Goal: Task Accomplishment & Management: Complete application form

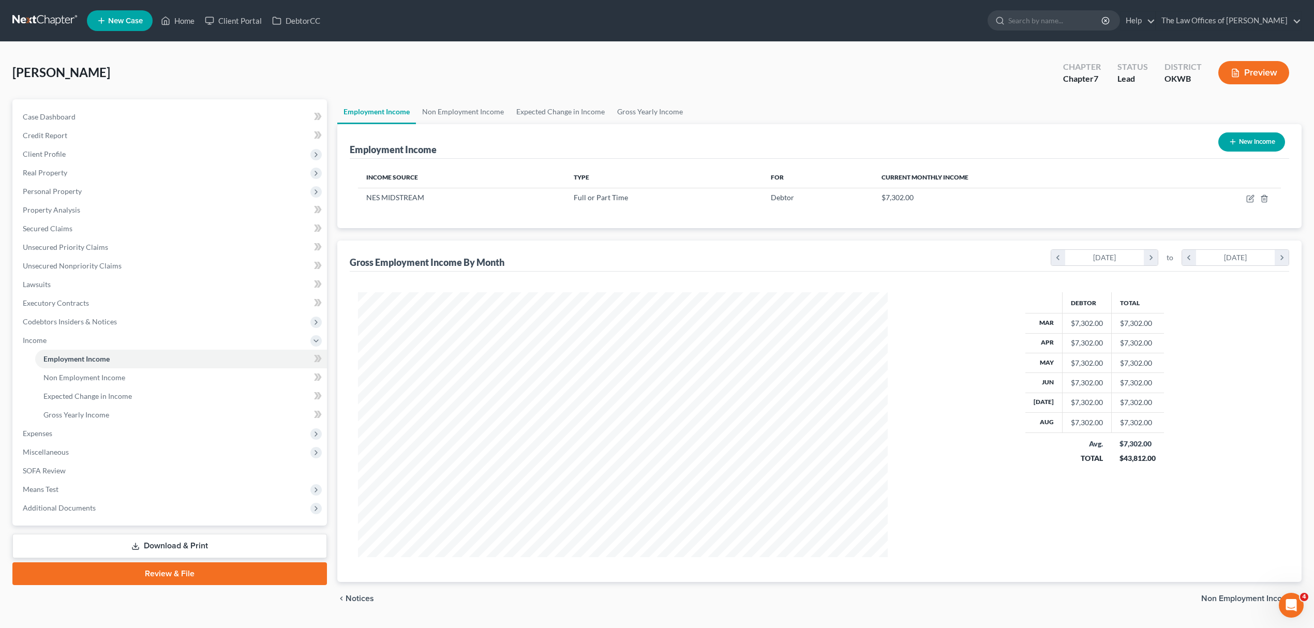
scroll to position [265, 551]
click at [131, 19] on span "New Case" at bounding box center [125, 21] width 35 height 8
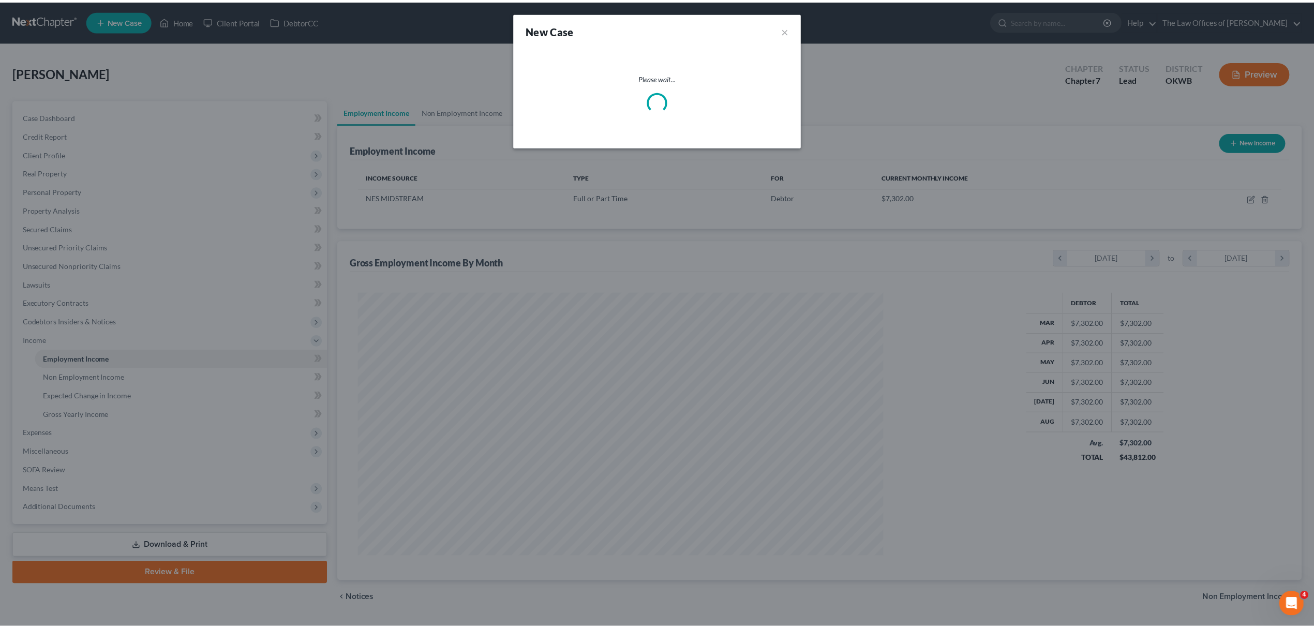
scroll to position [267, 555]
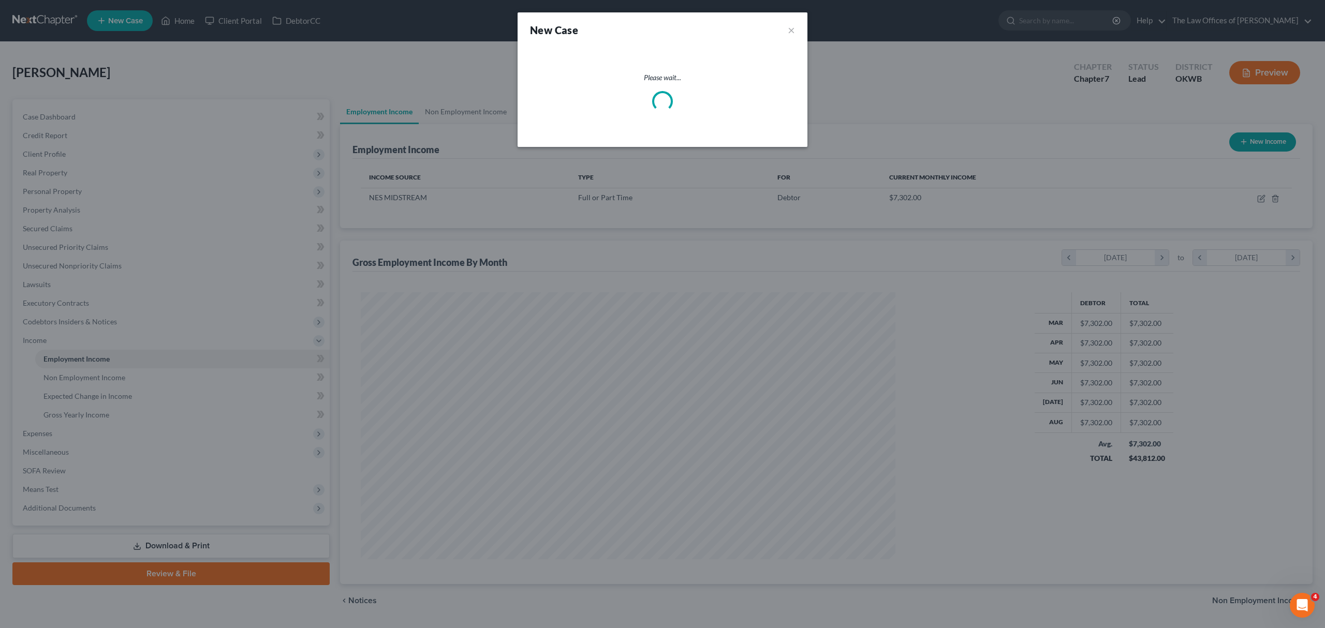
select select "65"
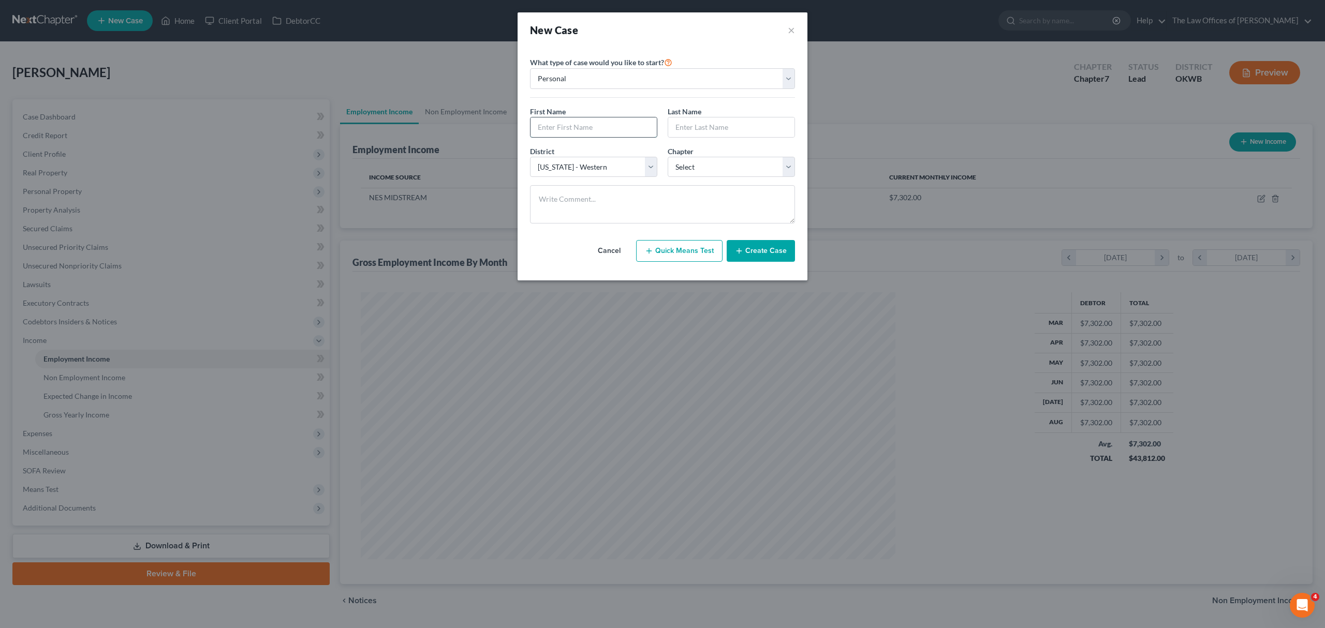
click at [584, 124] on input "text" at bounding box center [593, 127] width 126 height 20
click at [578, 129] on input "text" at bounding box center [593, 127] width 126 height 20
type input "[PERSON_NAME]"
type input "L"
click at [791, 28] on button "×" at bounding box center [790, 30] width 7 height 14
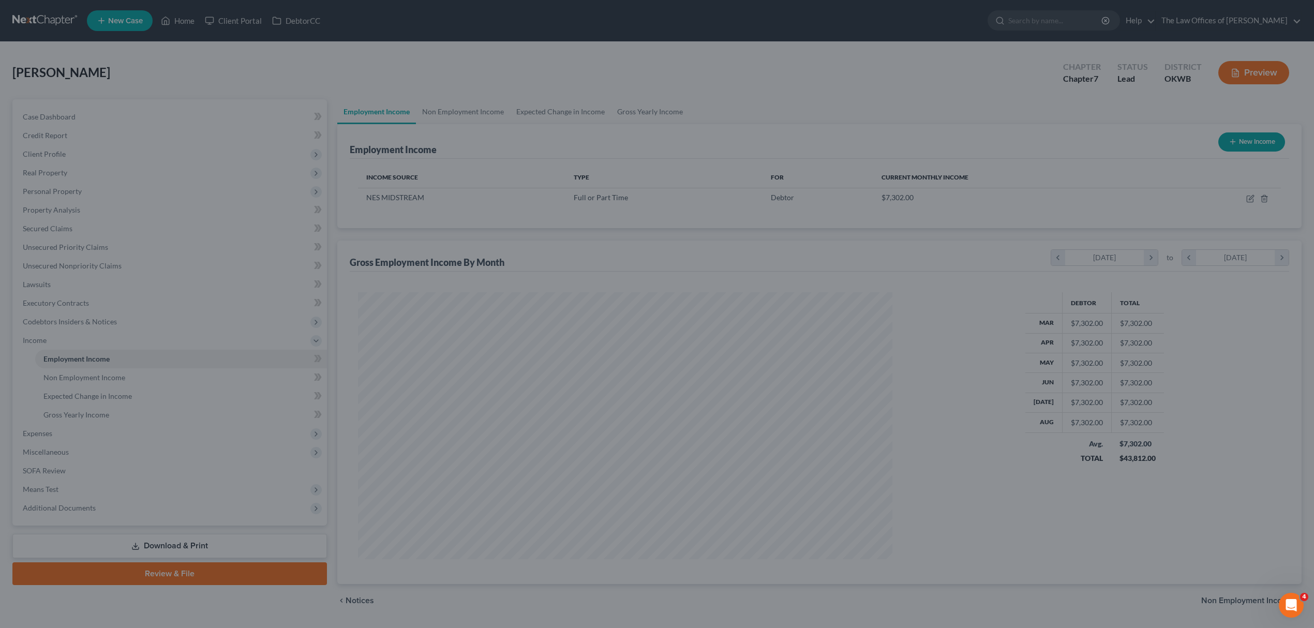
scroll to position [517125, 516840]
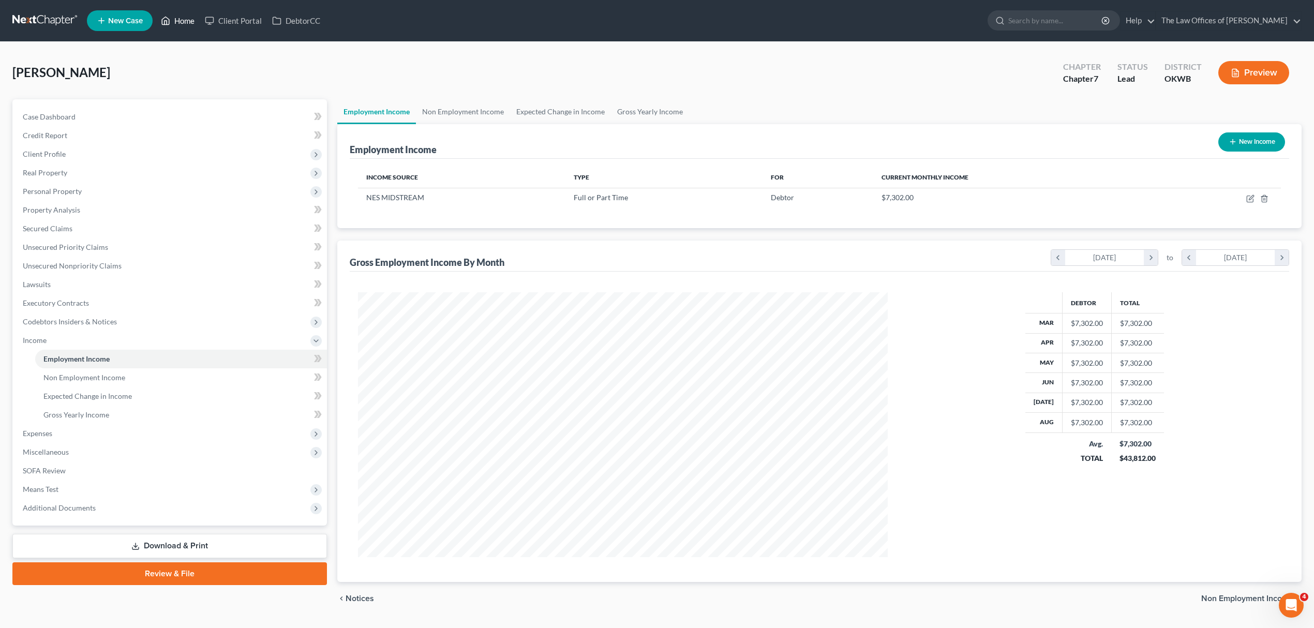
click at [187, 17] on link "Home" at bounding box center [178, 20] width 44 height 19
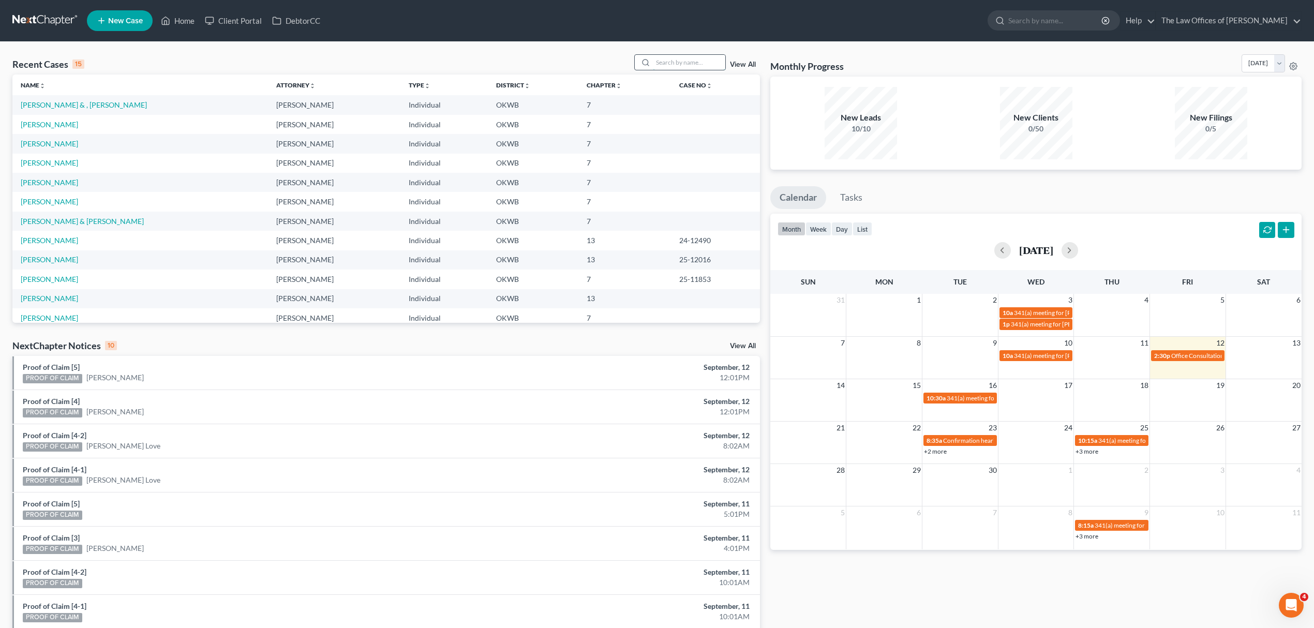
click at [673, 61] on input "search" at bounding box center [689, 62] width 72 height 15
type input "[PERSON_NAME]"
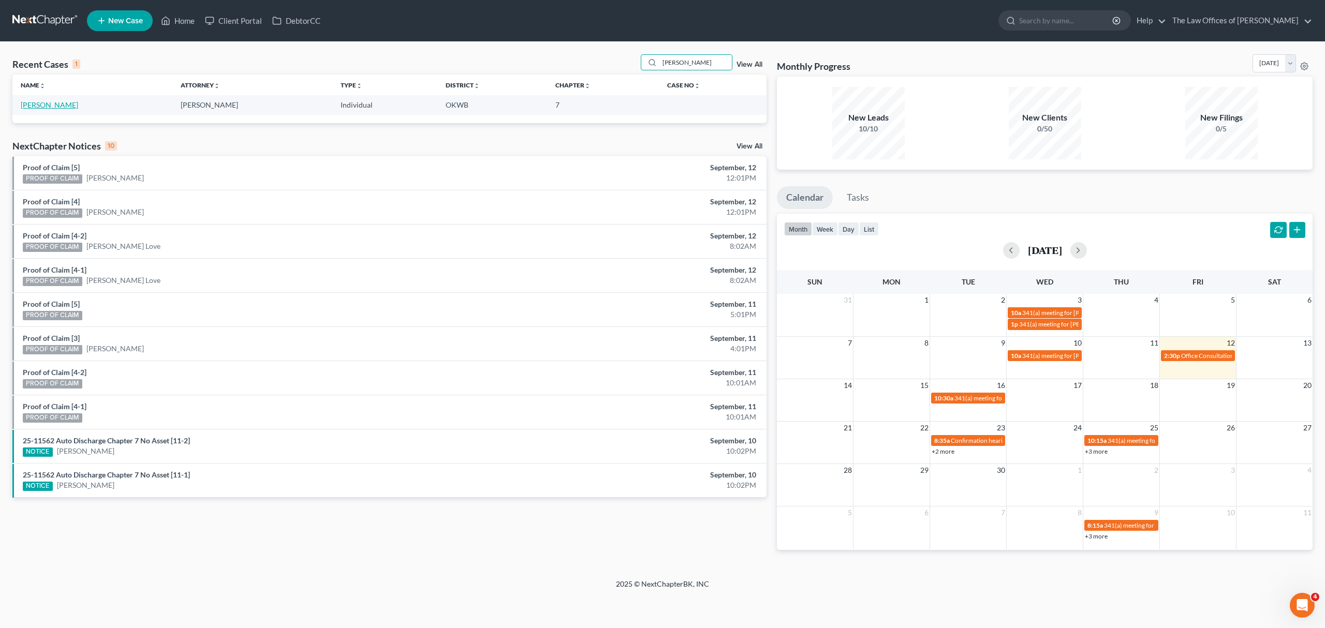
click at [44, 106] on link "[PERSON_NAME]" at bounding box center [49, 104] width 57 height 9
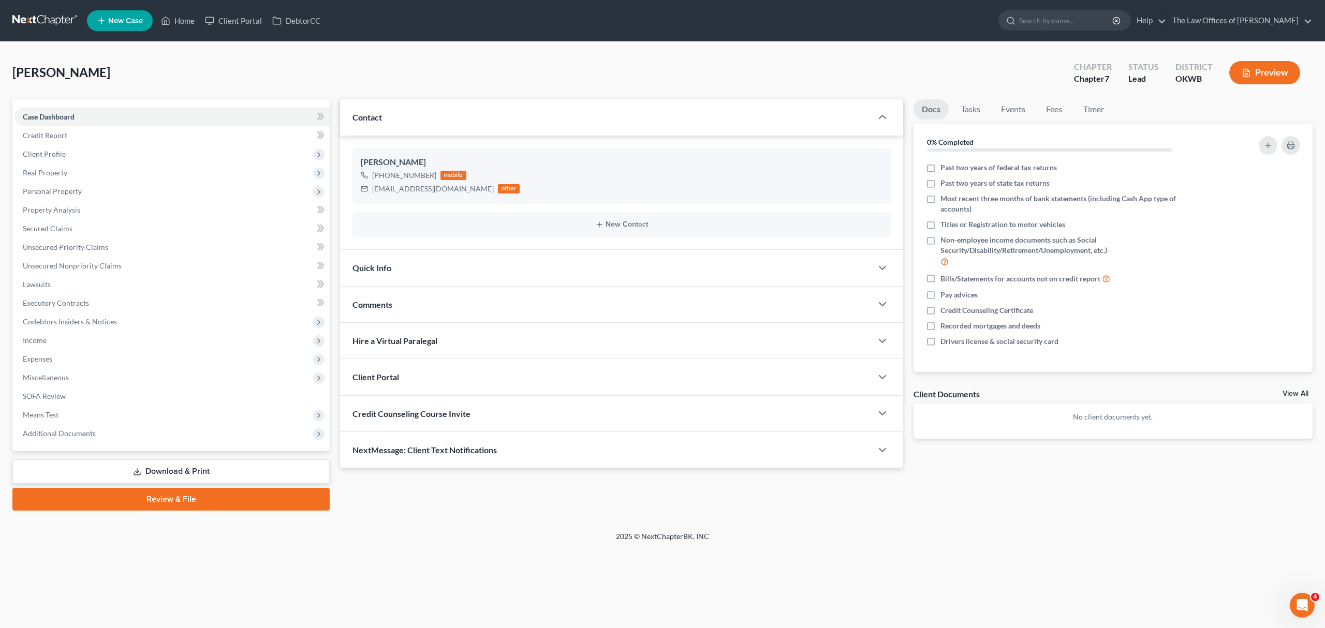
click at [674, 361] on div "Client Portal" at bounding box center [606, 377] width 532 height 36
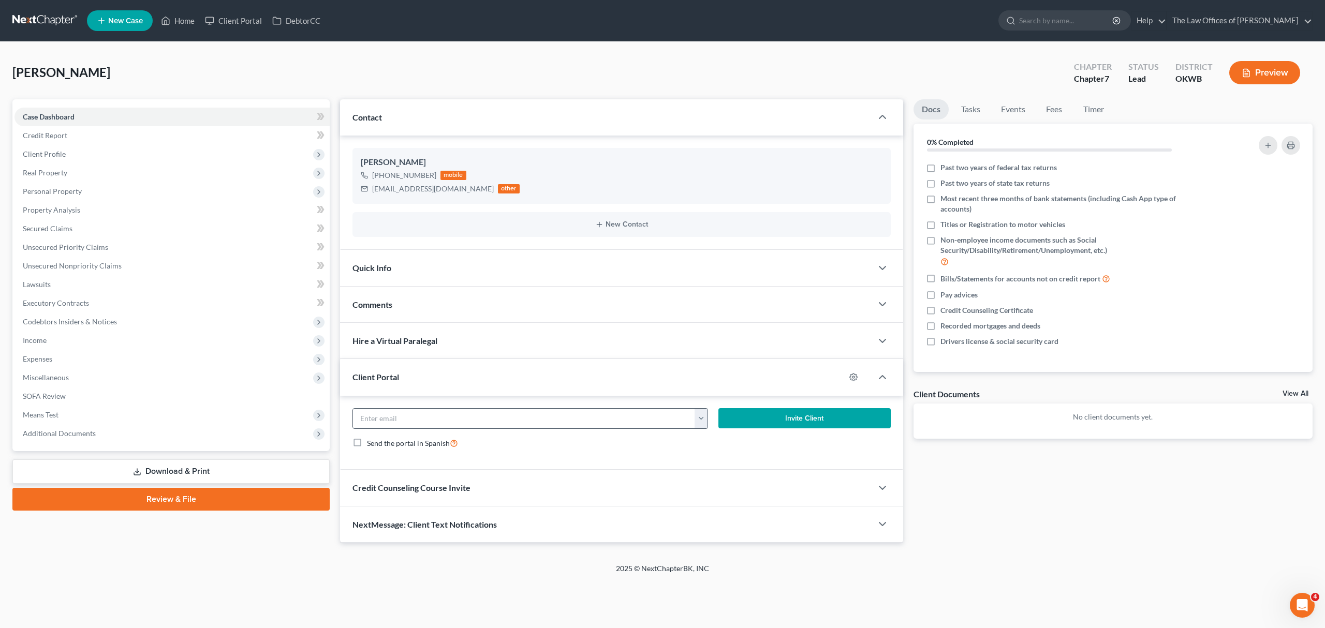
click at [704, 416] on button "button" at bounding box center [700, 419] width 13 height 20
click at [711, 441] on link "[EMAIL_ADDRESS][DOMAIN_NAME]" at bounding box center [764, 442] width 141 height 18
type input "[EMAIL_ADDRESS][DOMAIN_NAME]"
click at [781, 420] on button "Invite Client" at bounding box center [804, 418] width 172 height 21
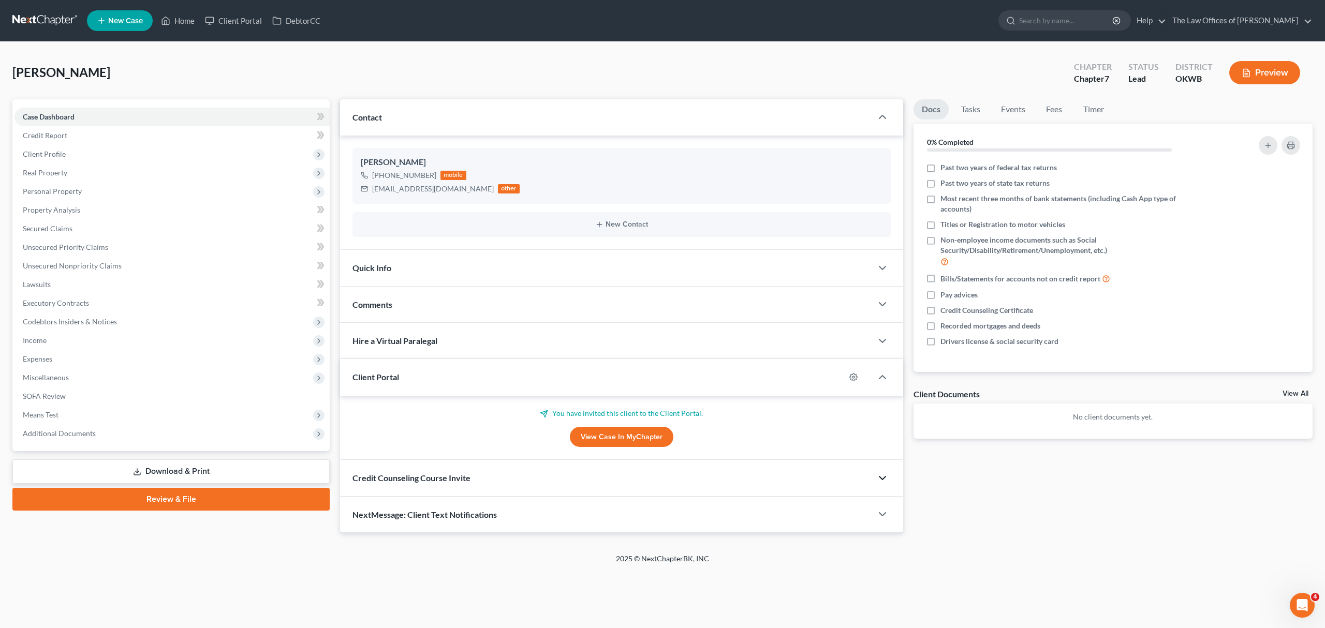
click at [883, 479] on polyline "button" at bounding box center [882, 478] width 6 height 3
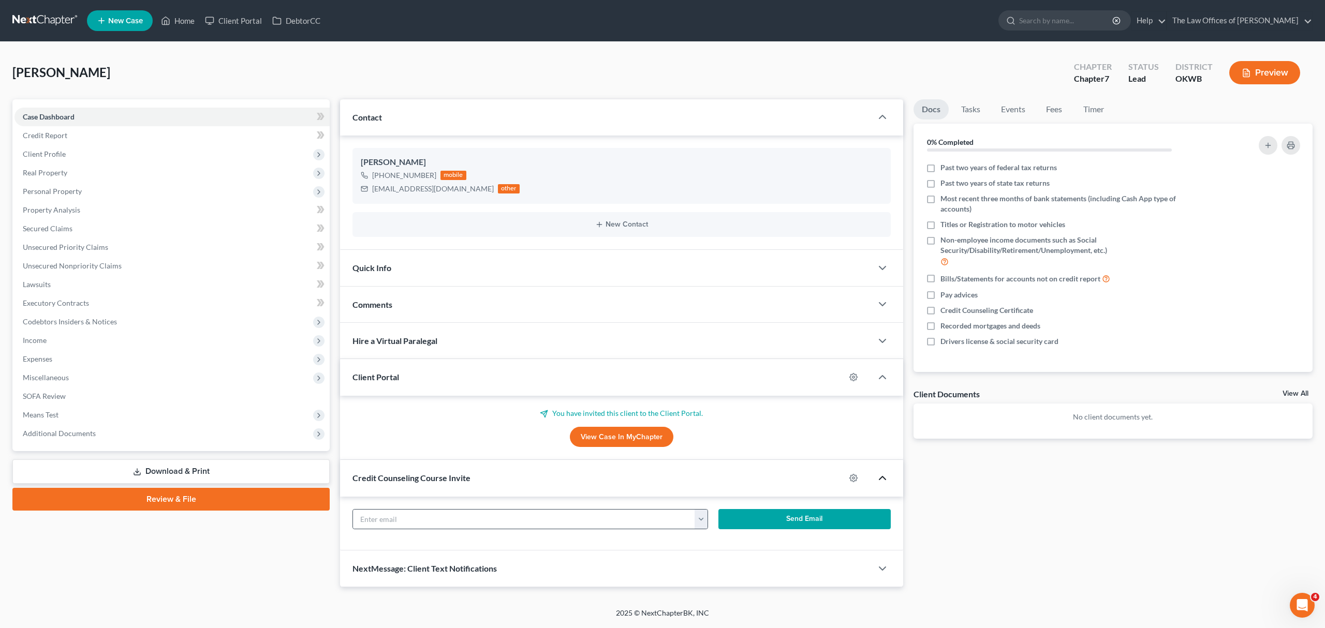
click at [702, 524] on button "button" at bounding box center [700, 520] width 13 height 20
click at [705, 536] on link "[EMAIL_ADDRESS][DOMAIN_NAME]" at bounding box center [764, 542] width 141 height 18
type input "[EMAIL_ADDRESS][DOMAIN_NAME]"
click at [761, 524] on button "Send Email" at bounding box center [804, 519] width 172 height 21
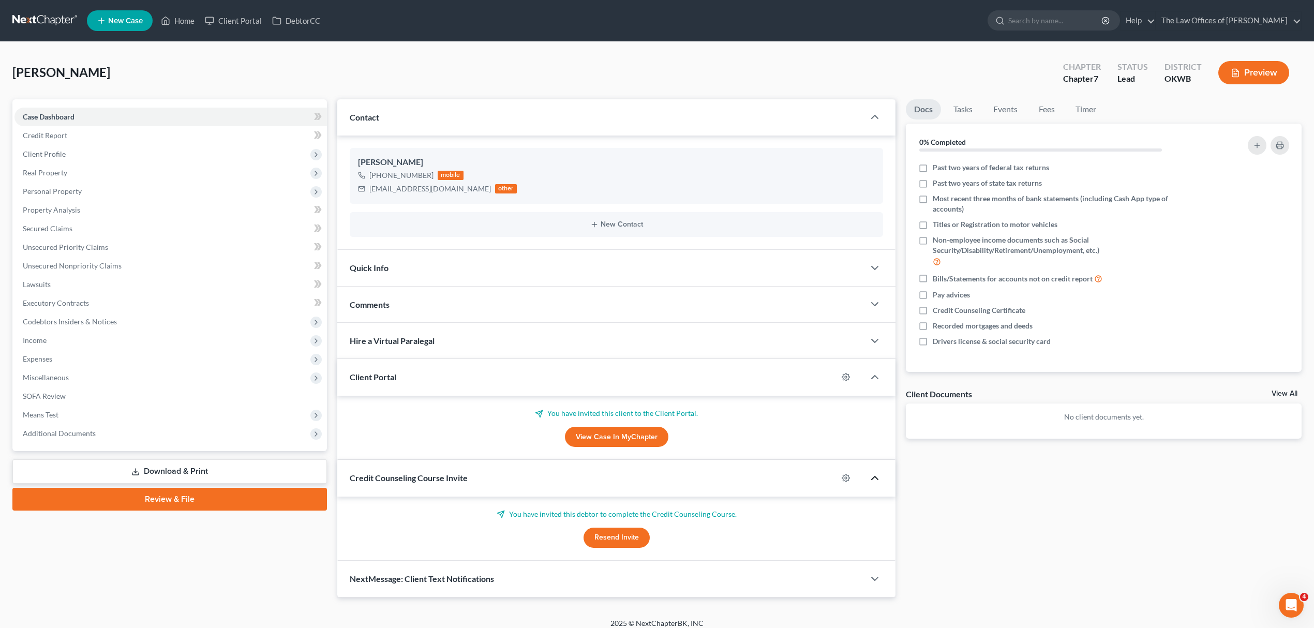
scroll to position [9, 0]
